Goal: Browse casually

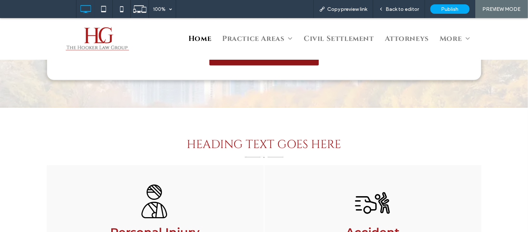
scroll to position [844, 0]
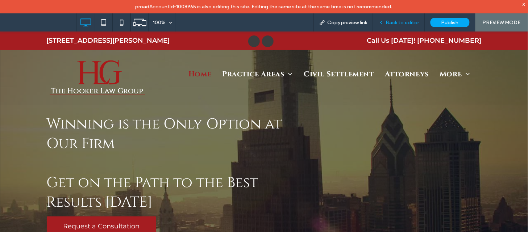
click at [406, 20] on span "Back to editor" at bounding box center [402, 23] width 33 height 6
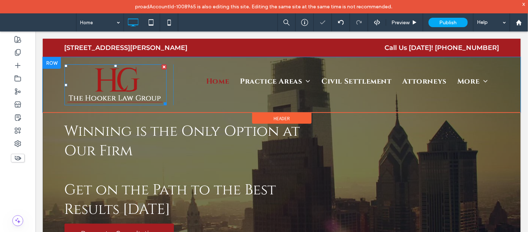
click at [107, 82] on img at bounding box center [115, 84] width 102 height 41
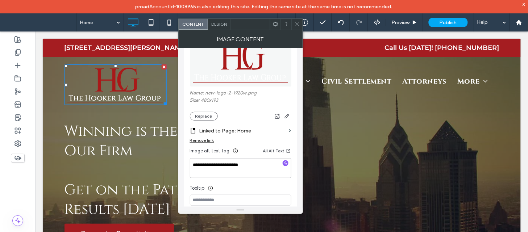
scroll to position [38, 0]
click at [298, 26] on icon at bounding box center [297, 23] width 5 height 5
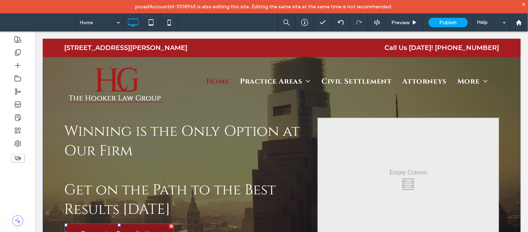
click at [105, 224] on link "Request a Consultation" at bounding box center [118, 234] width 109 height 20
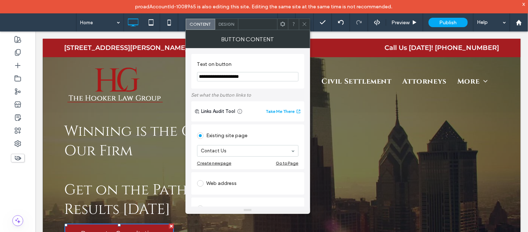
click at [303, 21] on span at bounding box center [304, 24] width 5 height 11
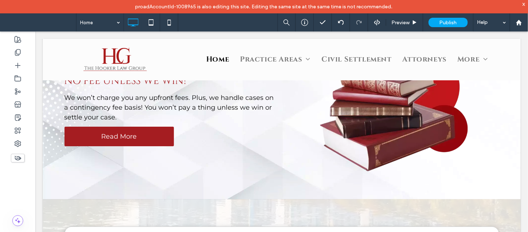
scroll to position [611, 0]
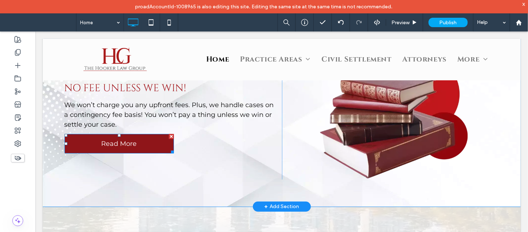
click at [113, 140] on span "Read More" at bounding box center [119, 144] width 36 height 8
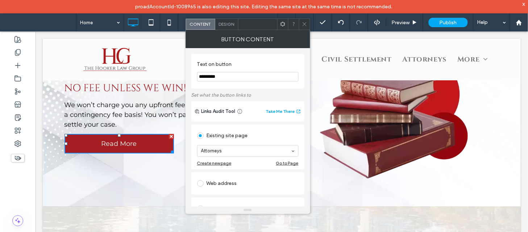
click at [305, 23] on icon at bounding box center [304, 23] width 5 height 5
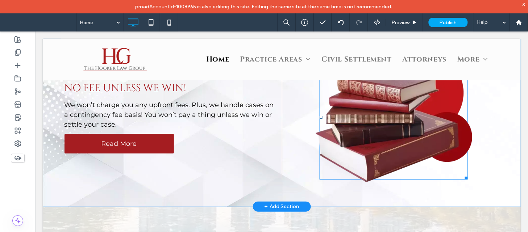
click at [373, 124] on img at bounding box center [393, 117] width 157 height 132
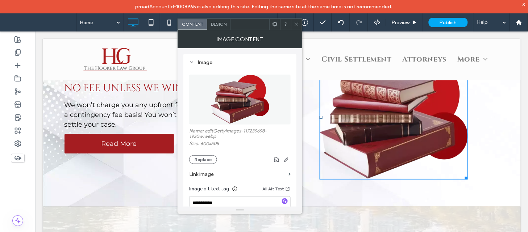
click at [298, 24] on icon at bounding box center [296, 23] width 5 height 5
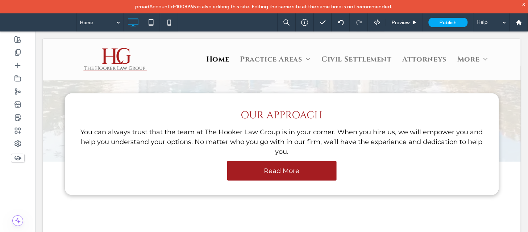
scroll to position [756, 0]
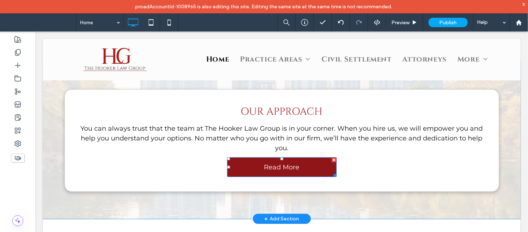
click at [320, 157] on link "Read More" at bounding box center [281, 167] width 109 height 20
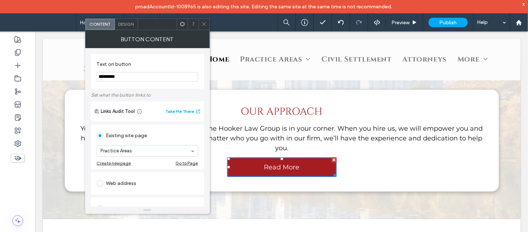
click at [203, 22] on icon at bounding box center [203, 23] width 5 height 5
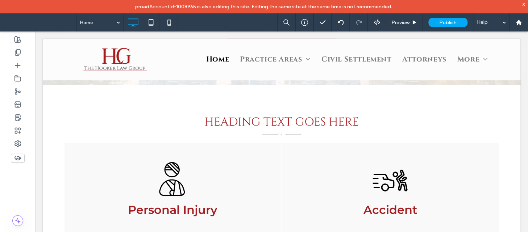
scroll to position [915, 0]
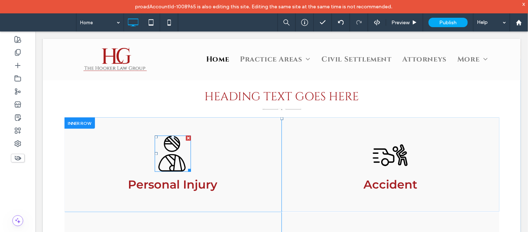
click at [154, 152] on div at bounding box center [155, 153] width 3 height 3
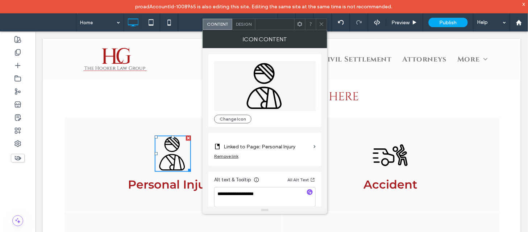
click at [323, 24] on icon at bounding box center [321, 23] width 5 height 5
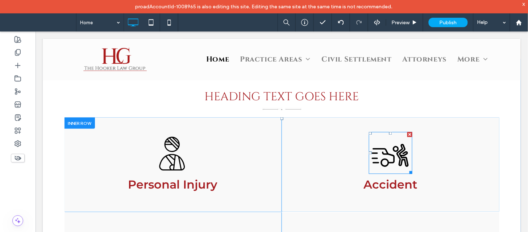
click at [377, 140] on icon "accident icon" at bounding box center [390, 152] width 46 height 45
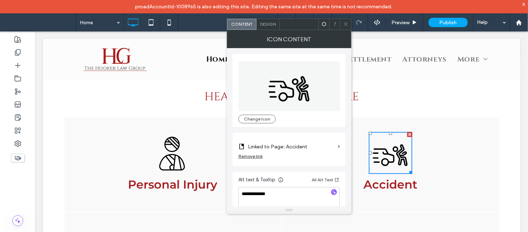
click at [347, 26] on icon at bounding box center [345, 23] width 5 height 5
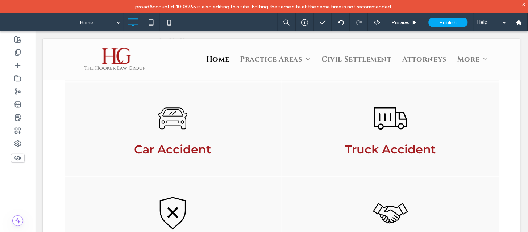
scroll to position [1071, 0]
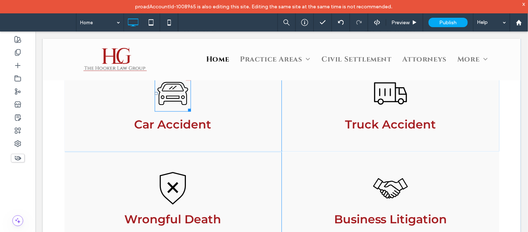
click at [165, 84] on icon "car" at bounding box center [172, 93] width 38 height 38
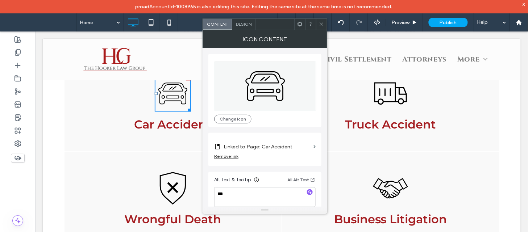
click at [321, 24] on icon at bounding box center [321, 23] width 5 height 5
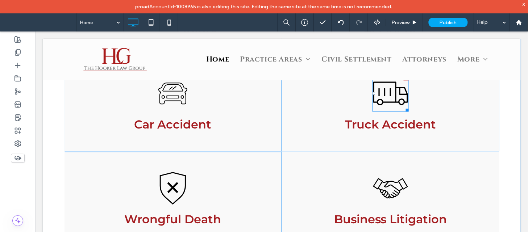
click at [377, 90] on icon "truck icon" at bounding box center [390, 93] width 38 height 38
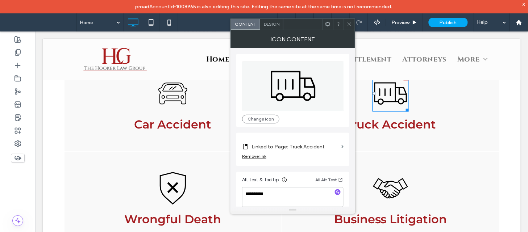
click at [350, 27] on span at bounding box center [349, 24] width 5 height 11
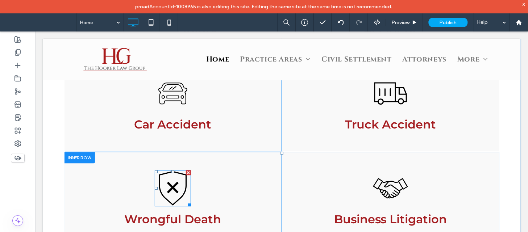
click at [161, 170] on icon "wrongful death icon" at bounding box center [172, 188] width 38 height 38
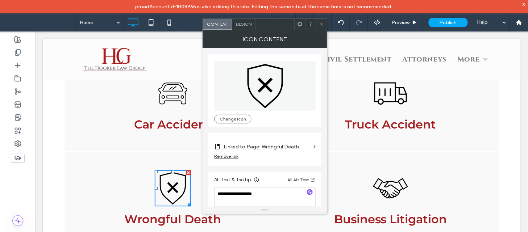
click at [323, 24] on icon at bounding box center [321, 23] width 5 height 5
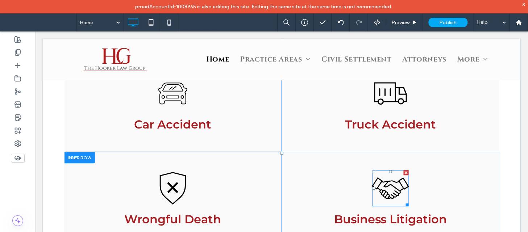
click at [389, 179] on icon "handshake icon" at bounding box center [390, 188] width 38 height 38
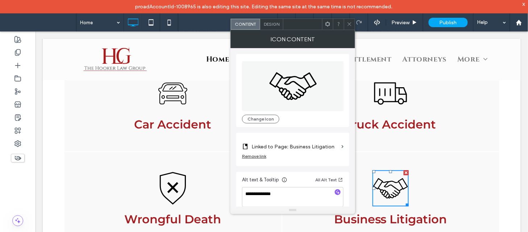
click at [347, 22] on icon at bounding box center [349, 23] width 5 height 5
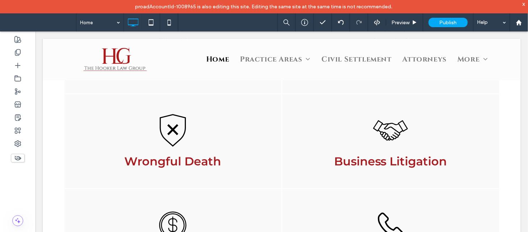
scroll to position [1154, 0]
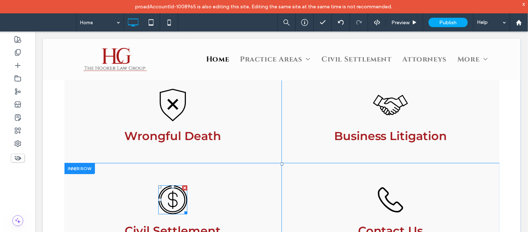
click at [169, 187] on icon at bounding box center [172, 199] width 29 height 29
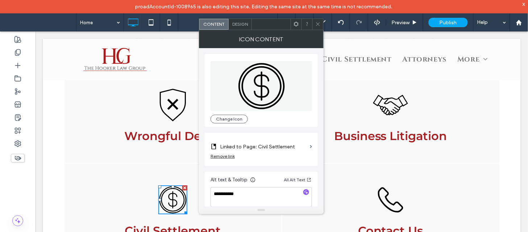
click at [320, 25] on icon at bounding box center [317, 23] width 5 height 5
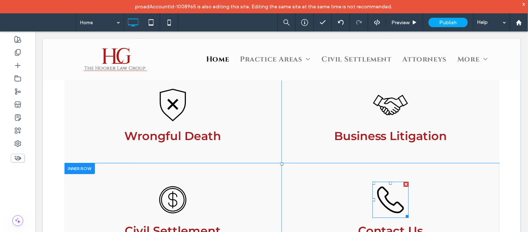
click at [385, 188] on icon "phone icon" at bounding box center [390, 199] width 38 height 38
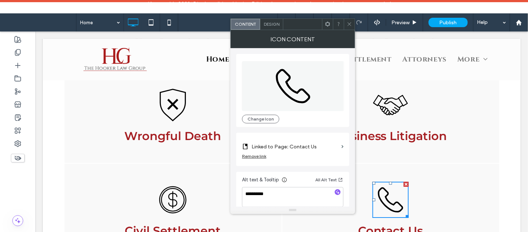
click at [349, 27] on span at bounding box center [349, 24] width 5 height 11
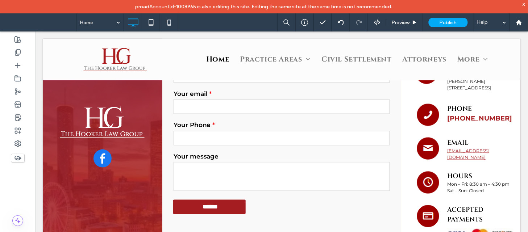
scroll to position [1534, 0]
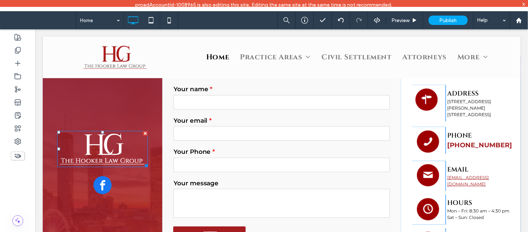
click at [116, 134] on img at bounding box center [102, 149] width 91 height 36
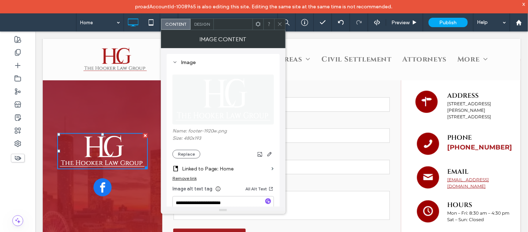
click at [278, 23] on icon at bounding box center [279, 23] width 5 height 5
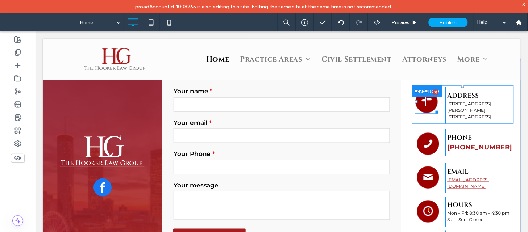
click at [418, 90] on img at bounding box center [427, 102] width 24 height 24
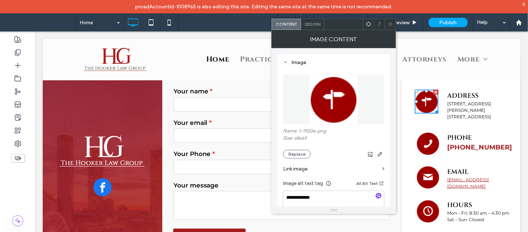
click at [393, 26] on div at bounding box center [390, 24] width 11 height 11
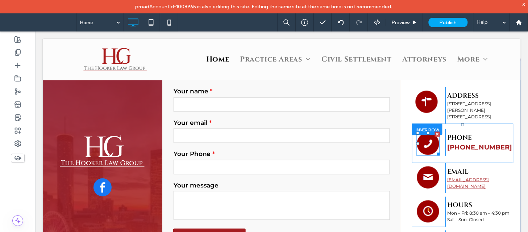
click at [418, 132] on img at bounding box center [428, 144] width 24 height 24
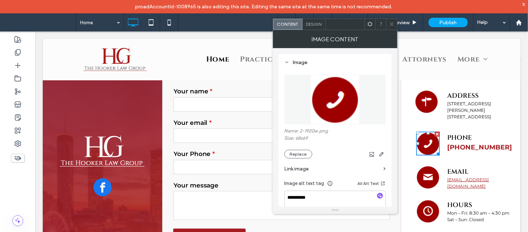
click at [391, 22] on icon at bounding box center [391, 23] width 5 height 5
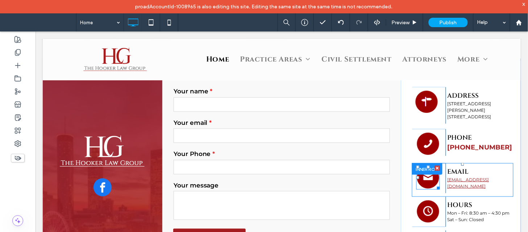
click at [419, 166] on img at bounding box center [428, 178] width 24 height 24
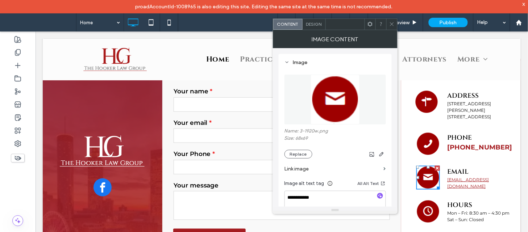
click at [394, 27] on div at bounding box center [391, 24] width 11 height 11
